Goal: Information Seeking & Learning: Find specific page/section

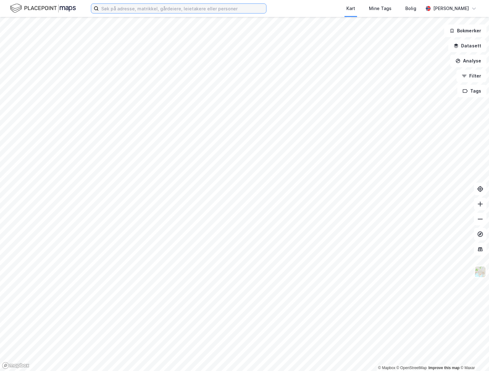
click at [111, 7] on input at bounding box center [183, 8] width 168 height 9
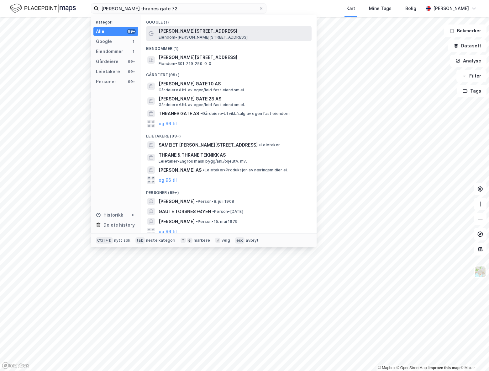
click at [184, 35] on span "Eiendom • [PERSON_NAME][STREET_ADDRESS]" at bounding box center [203, 37] width 89 height 5
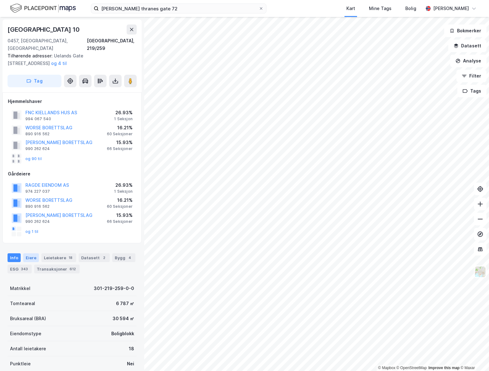
click at [28, 253] on div "Eiere" at bounding box center [31, 257] width 16 height 9
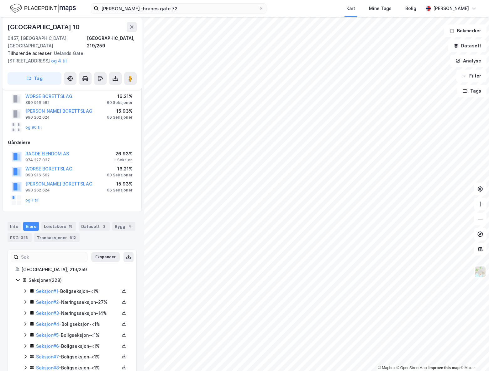
scroll to position [63, 0]
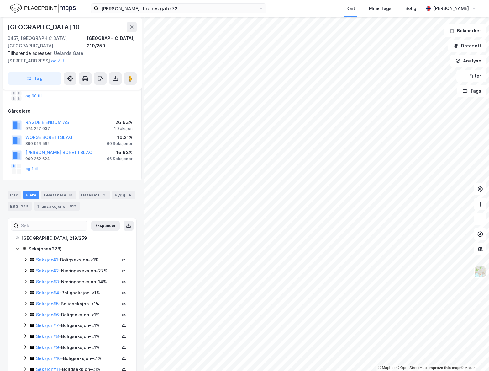
click at [25, 269] on icon at bounding box center [25, 271] width 2 height 4
click at [122, 268] on icon at bounding box center [124, 270] width 5 height 5
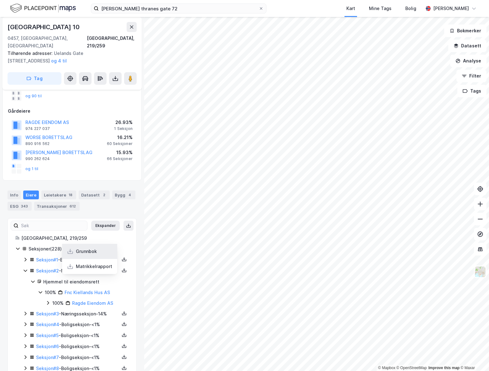
click at [90, 248] on div "Grunnbok" at bounding box center [86, 252] width 21 height 8
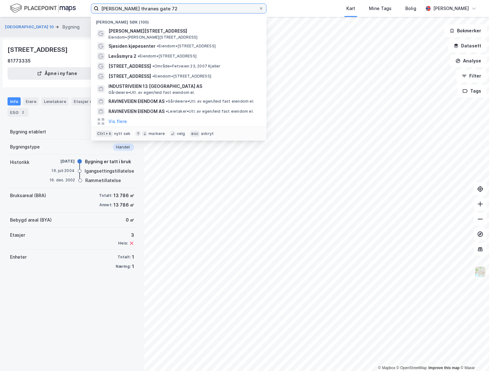
click at [171, 11] on input "[PERSON_NAME] thranes gate 72" at bounding box center [179, 8] width 160 height 9
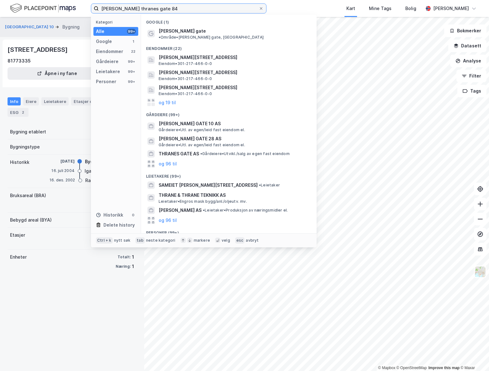
type input "[PERSON_NAME] thranes gate 84"
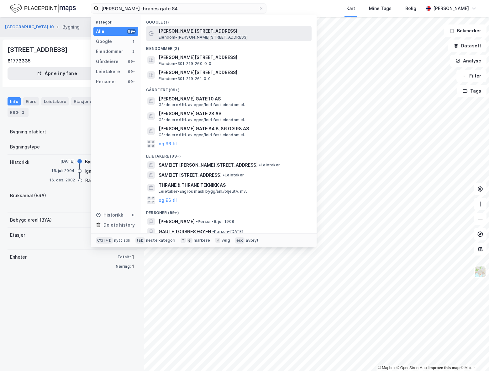
click at [198, 38] on span "Eiendom • [STREET_ADDRESS]" at bounding box center [203, 37] width 89 height 5
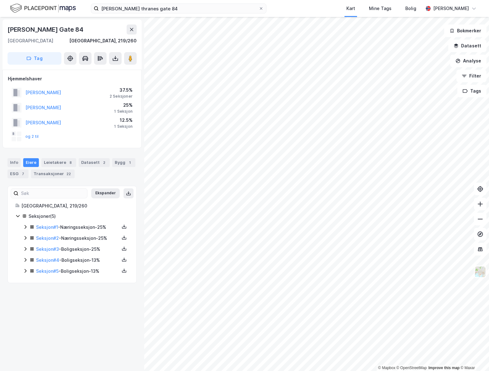
click at [130, 285] on div "© Mapbox © OpenStreetMap Improve this map © Maxar Waldemar [STREET_ADDRESS], 21…" at bounding box center [244, 194] width 489 height 354
click at [141, 258] on div "© Mapbox © OpenStreetMap Improve this map © Maxar Waldemar [STREET_ADDRESS], 21…" at bounding box center [244, 194] width 489 height 354
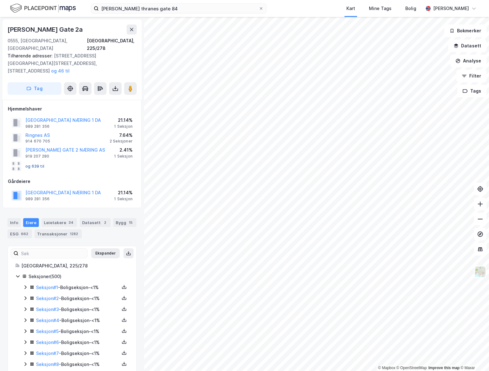
click at [0, 0] on button "og 639 til" at bounding box center [0, 0] width 0 height 0
click at [0, 0] on button "[GEOGRAPHIC_DATA] NÆRING 1 DA" at bounding box center [0, 0] width 0 height 0
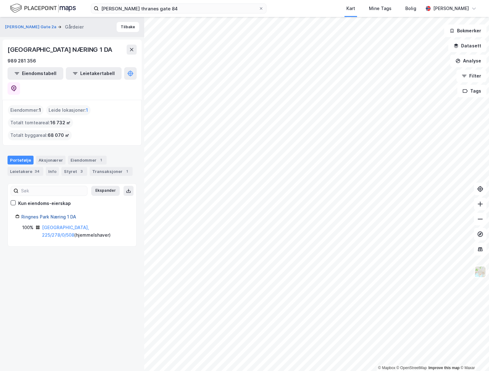
click at [40, 214] on link "Ringnes Park Næring 1 DA" at bounding box center [48, 216] width 55 height 5
click at [17, 85] on icon at bounding box center [14, 88] width 6 height 6
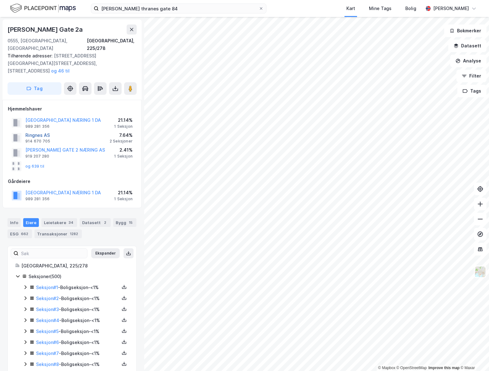
click at [0, 0] on button "Ringnes AS" at bounding box center [0, 0] width 0 height 0
